Goal: Information Seeking & Learning: Learn about a topic

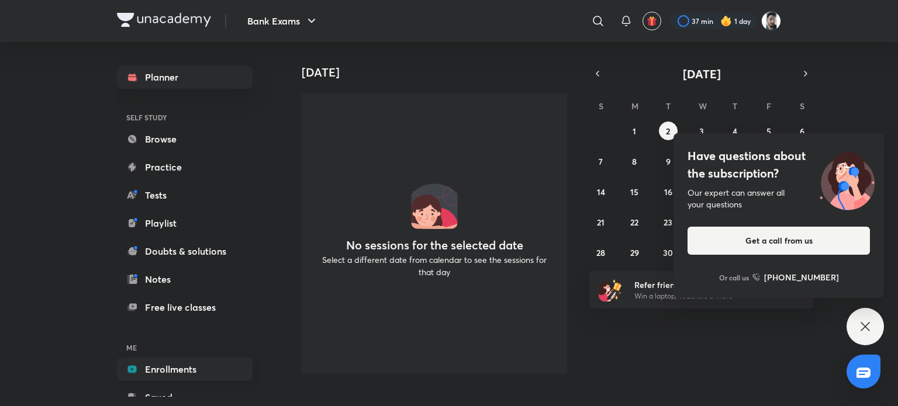
click at [203, 363] on link "Enrollments" at bounding box center [185, 369] width 136 height 23
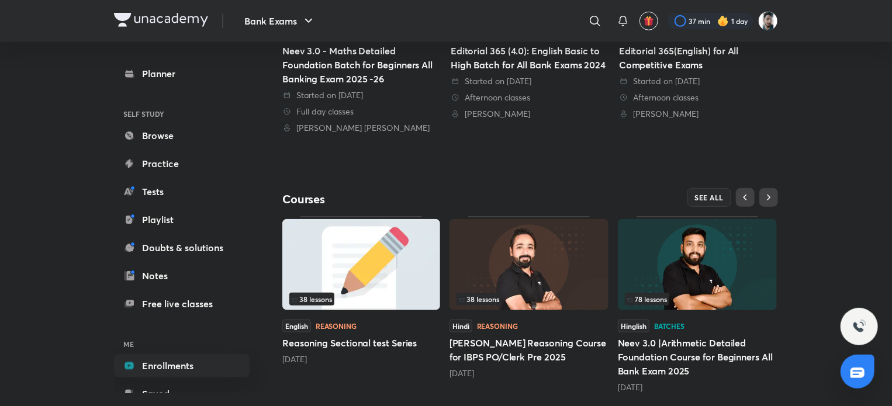
scroll to position [409, 0]
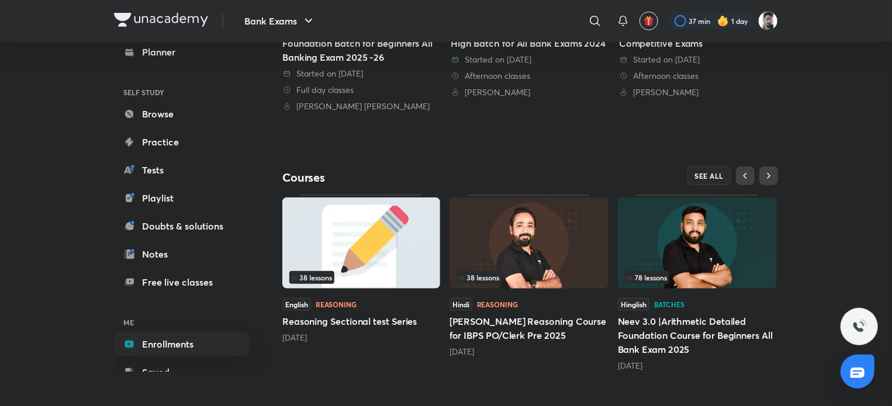
click at [555, 234] on img at bounding box center [528, 243] width 159 height 91
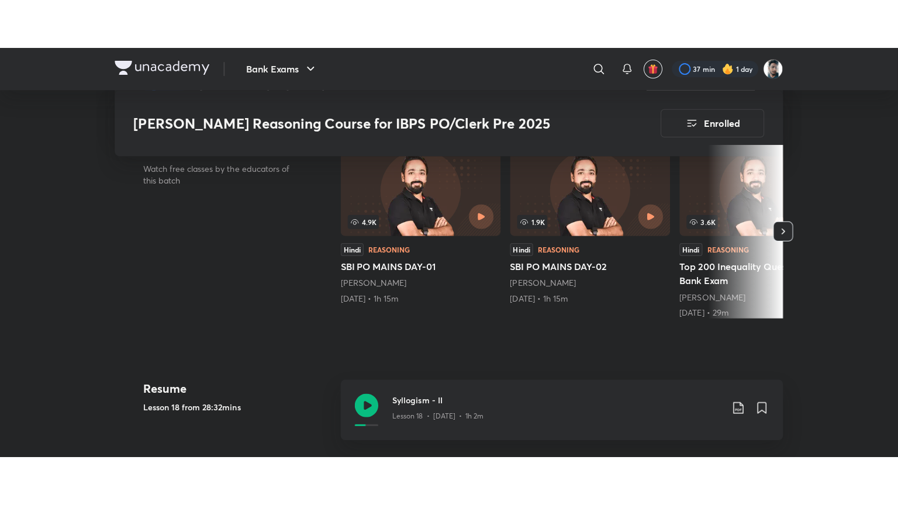
scroll to position [409, 0]
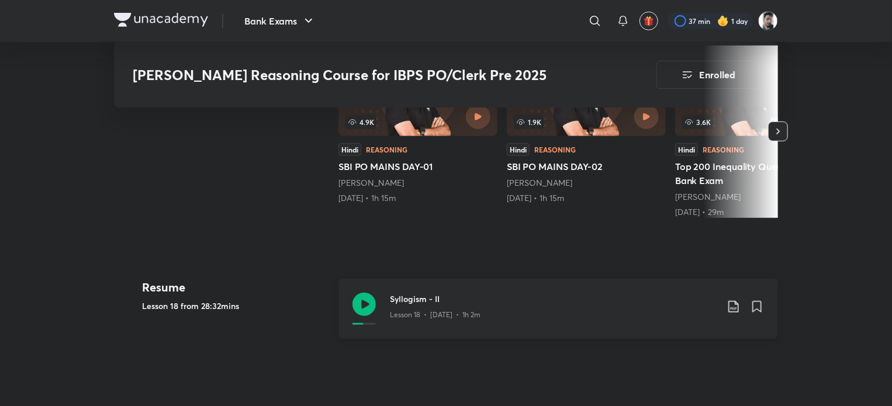
click at [362, 293] on icon at bounding box center [363, 304] width 23 height 23
